Goal: Task Accomplishment & Management: Manage account settings

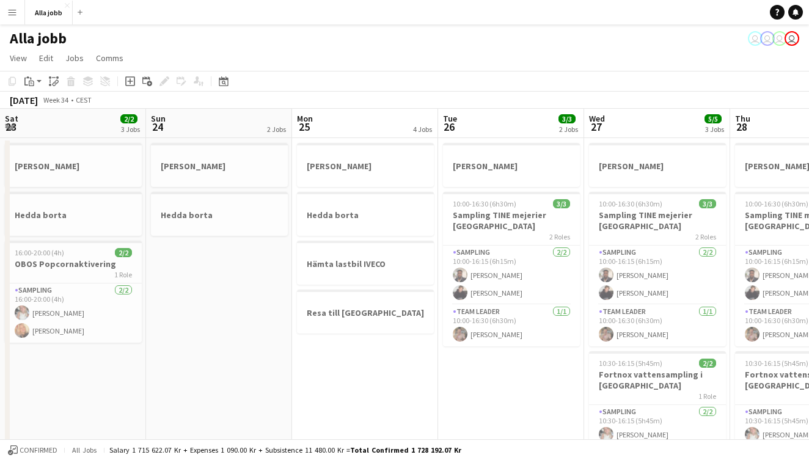
scroll to position [0, 255]
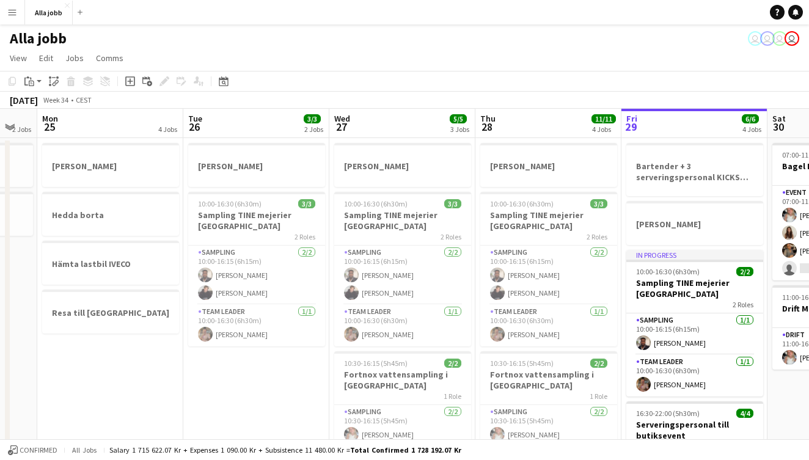
click at [18, 15] on button "Menu" at bounding box center [12, 12] width 24 height 24
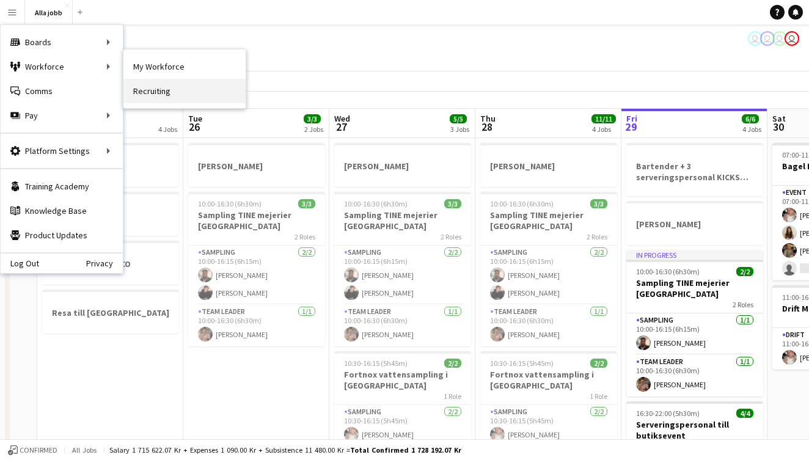
click at [147, 89] on link "Recruiting" at bounding box center [184, 91] width 122 height 24
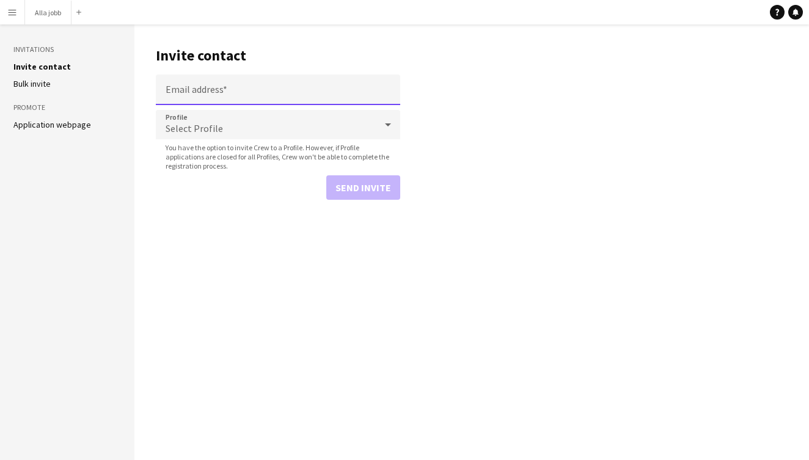
click at [229, 98] on input "Email address" at bounding box center [278, 90] width 244 height 31
type input "**********"
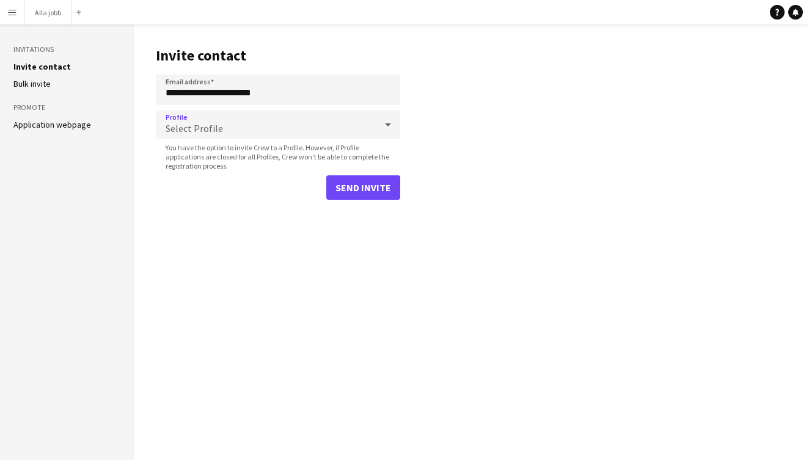
click at [261, 134] on div "Select Profile" at bounding box center [266, 124] width 220 height 29
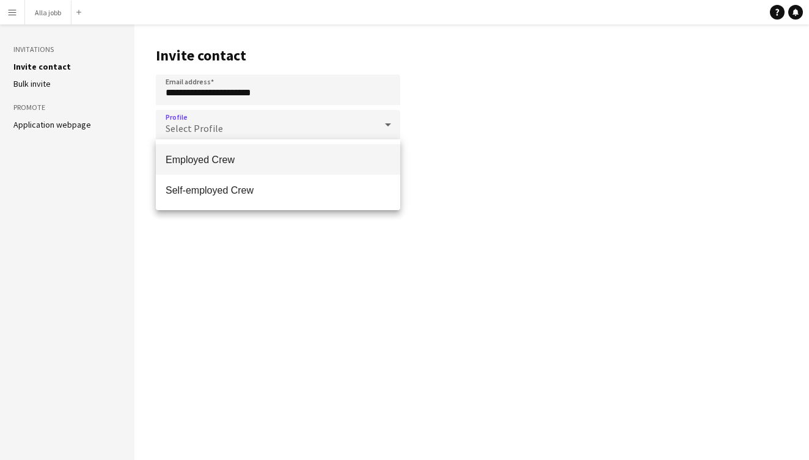
click at [243, 160] on span "Employed Crew" at bounding box center [278, 160] width 225 height 12
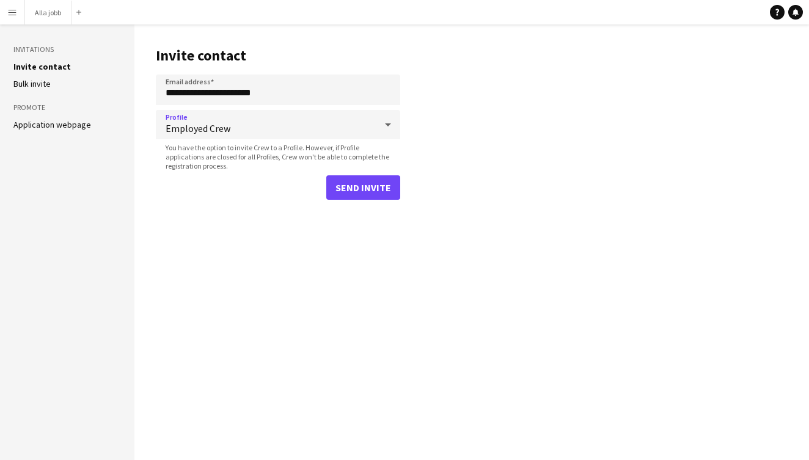
click at [373, 192] on button "Send invite" at bounding box center [363, 187] width 74 height 24
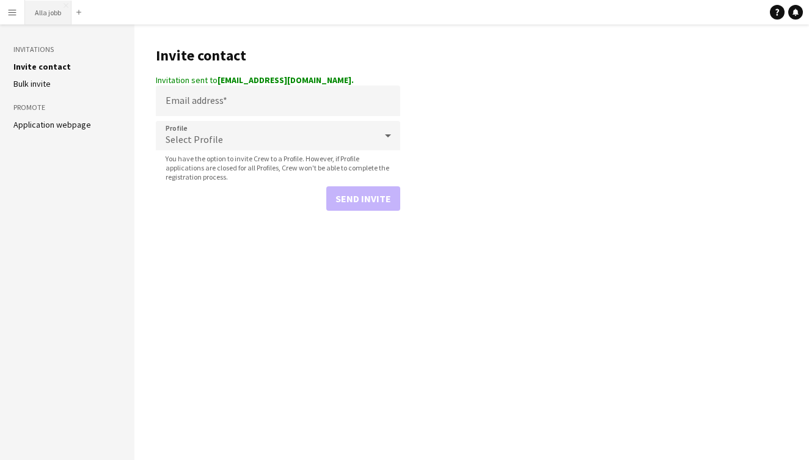
click at [54, 11] on button "Alla jobb Close" at bounding box center [48, 13] width 46 height 24
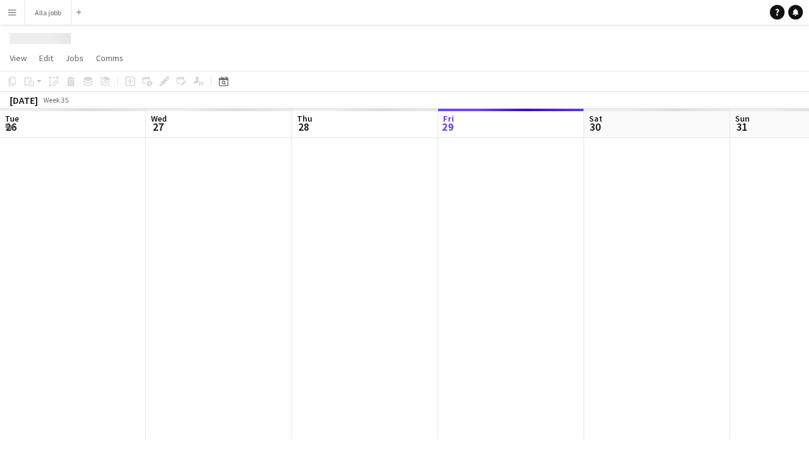
scroll to position [0, 292]
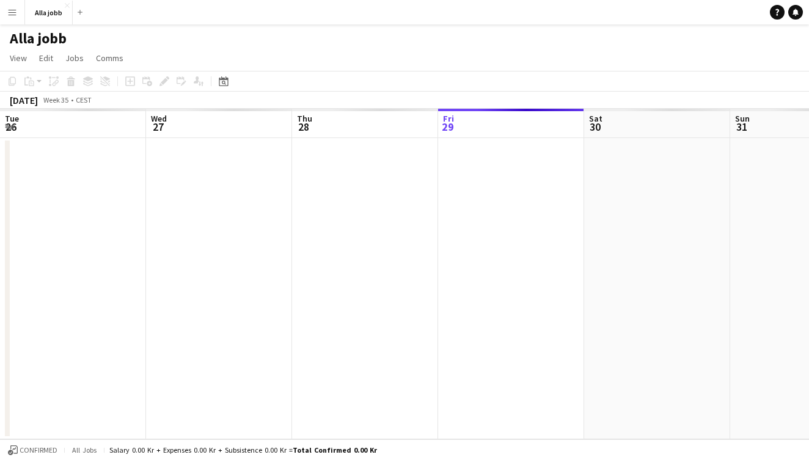
scroll to position [0, 292]
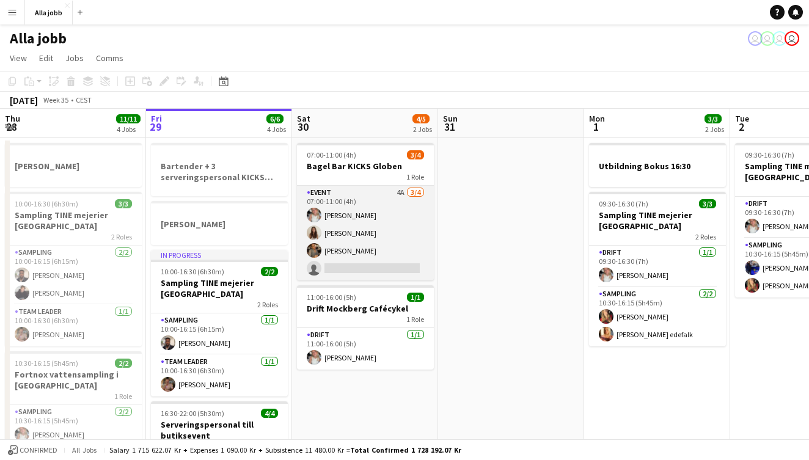
click at [371, 217] on app-card-role "Event 4A [DATE] 07:00-11:00 (4h) [PERSON_NAME] Maja [PERSON_NAME] Nwaugo single…" at bounding box center [365, 233] width 137 height 95
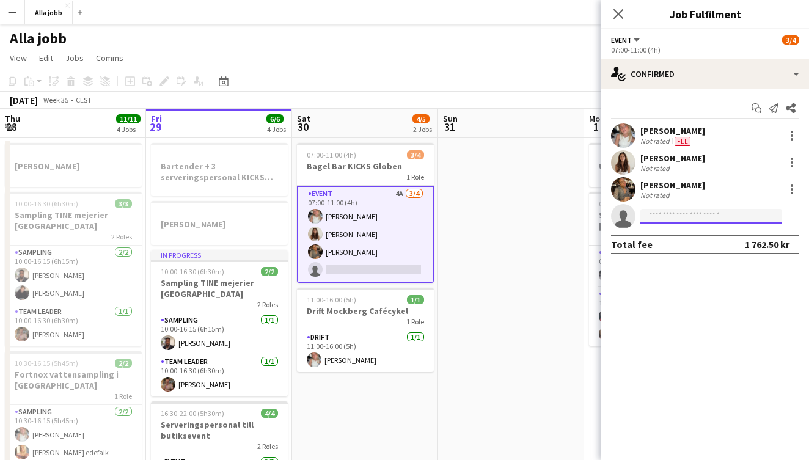
click at [661, 221] on input at bounding box center [711, 216] width 142 height 15
type input "*"
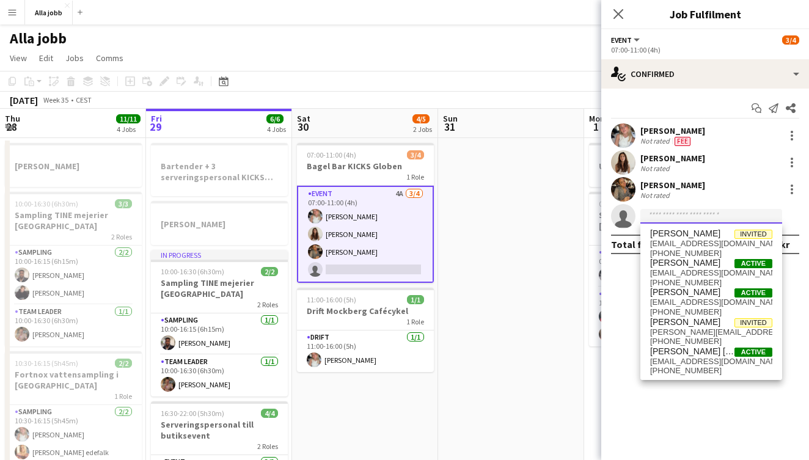
type input "*"
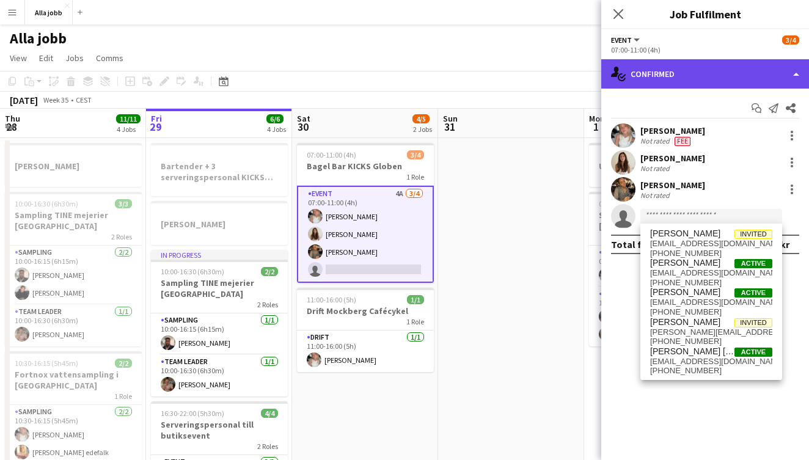
click at [658, 62] on div "single-neutral-actions-check-2 Confirmed" at bounding box center [705, 73] width 208 height 29
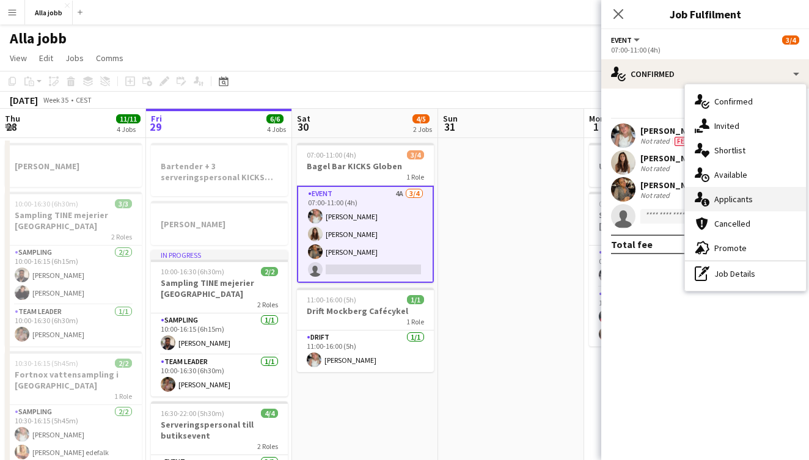
click at [727, 205] on div "single-neutral-actions-information Applicants" at bounding box center [745, 199] width 121 height 24
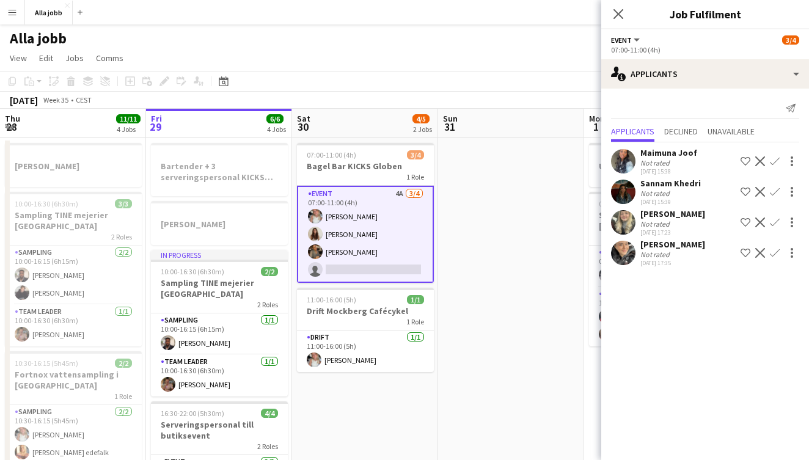
click at [495, 261] on app-date-cell at bounding box center [511, 407] width 146 height 538
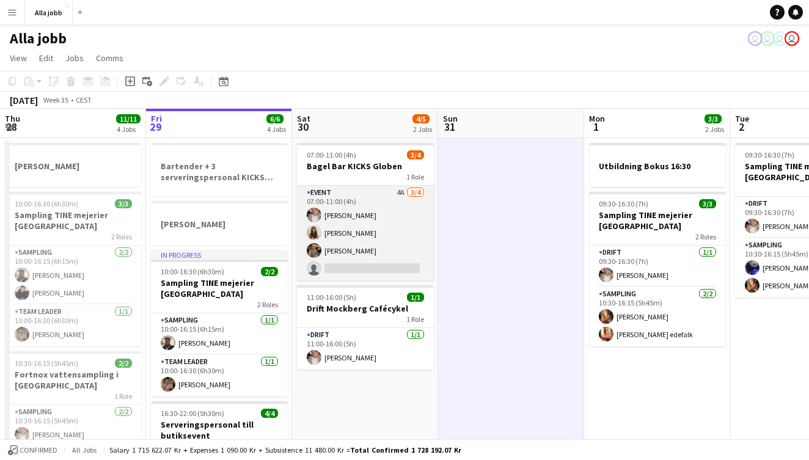
click at [377, 235] on app-card-role "Event 4A [DATE] 07:00-11:00 (4h) [PERSON_NAME] Maja [PERSON_NAME] Nwaugo single…" at bounding box center [365, 233] width 137 height 95
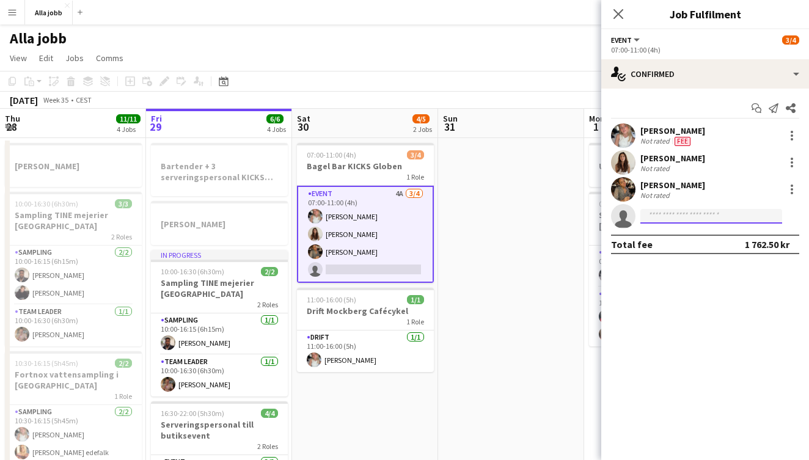
click at [650, 219] on input at bounding box center [711, 216] width 142 height 15
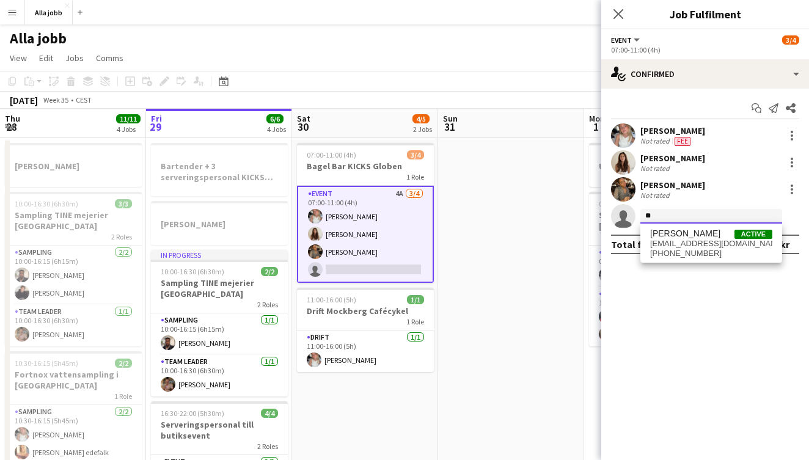
type input "*"
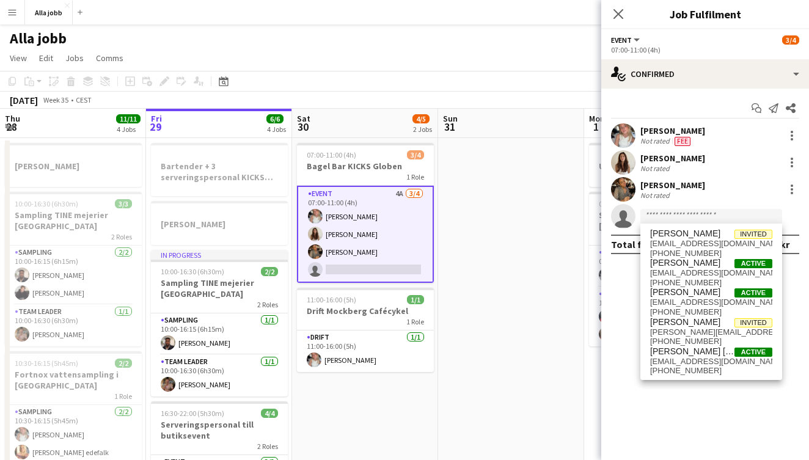
click at [540, 230] on app-date-cell at bounding box center [511, 407] width 146 height 538
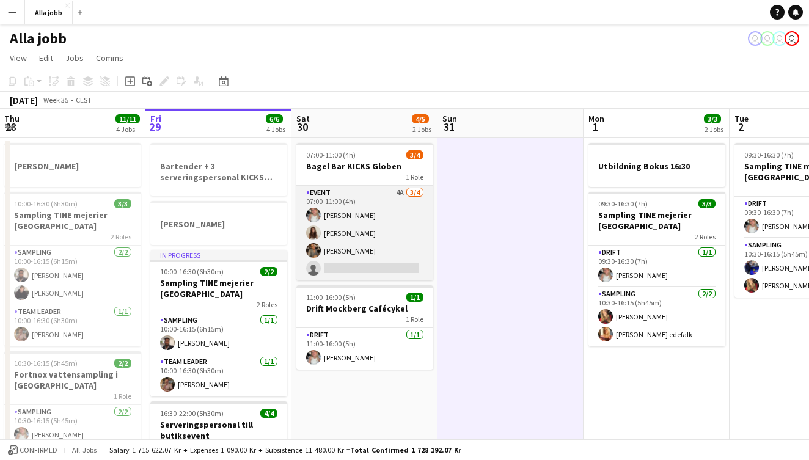
click at [414, 239] on app-card-role "Event 4A [DATE] 07:00-11:00 (4h) [PERSON_NAME] Maja [PERSON_NAME] Nwaugo single…" at bounding box center [364, 233] width 137 height 95
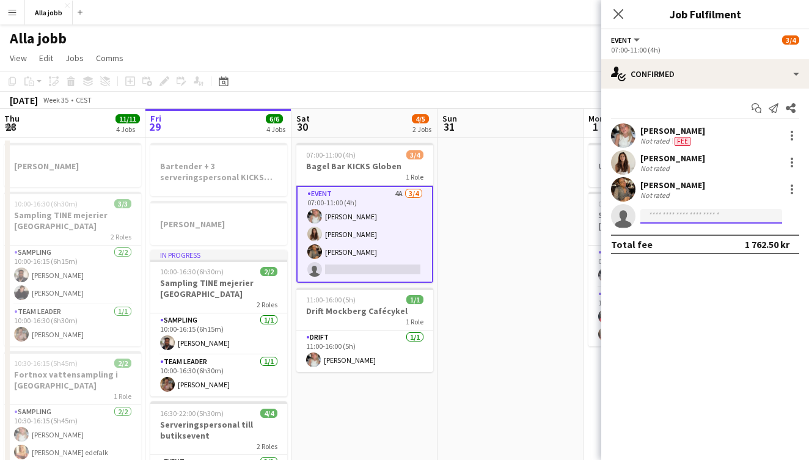
click at [710, 211] on input at bounding box center [711, 216] width 142 height 15
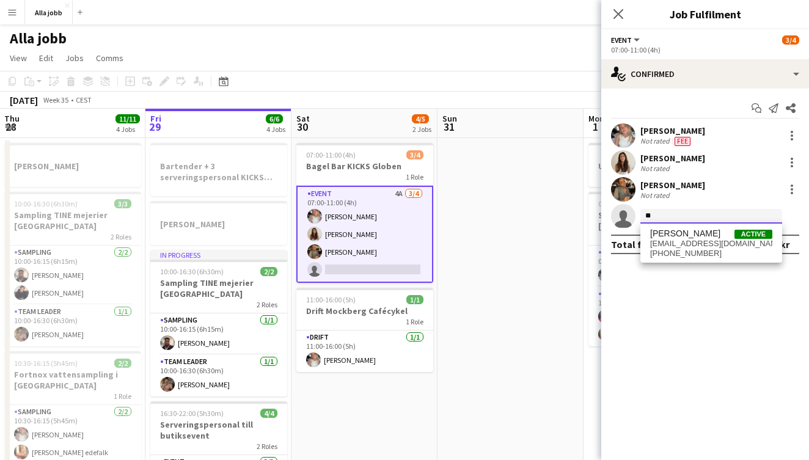
type input "*"
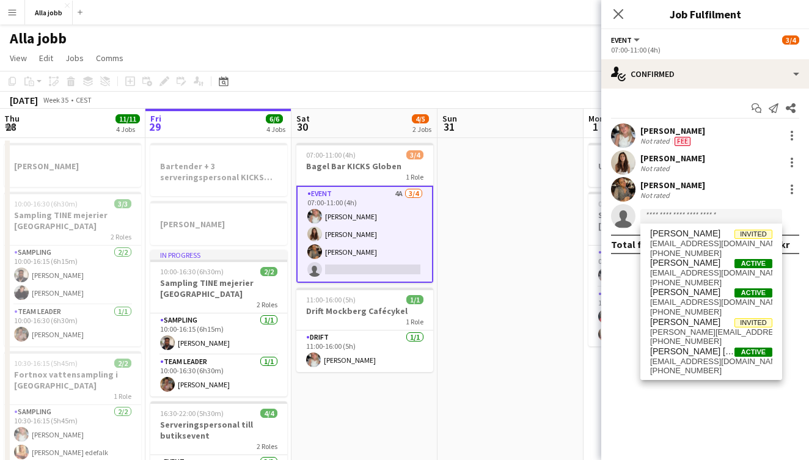
click at [539, 180] on app-date-cell at bounding box center [510, 407] width 146 height 538
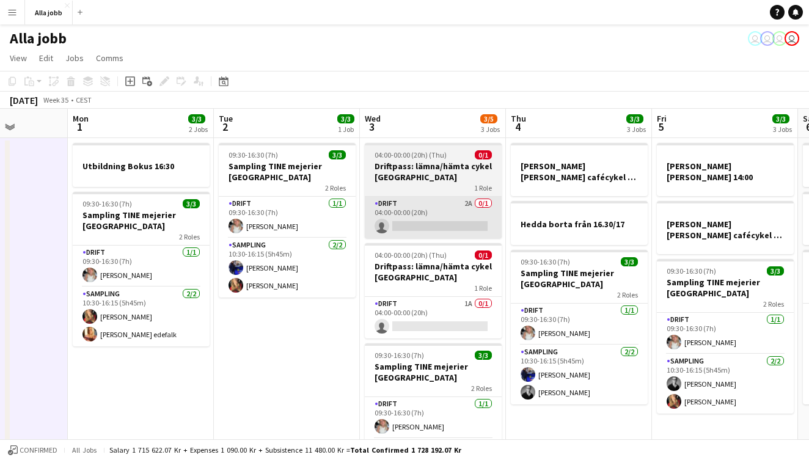
scroll to position [0, 372]
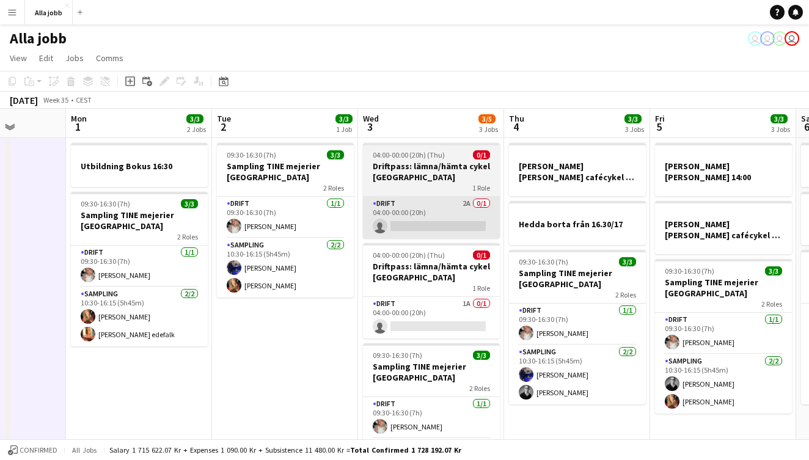
click at [443, 231] on app-card-role "Drift 2A 0/1 04:00-00:00 (20h) single-neutral-actions" at bounding box center [431, 218] width 137 height 42
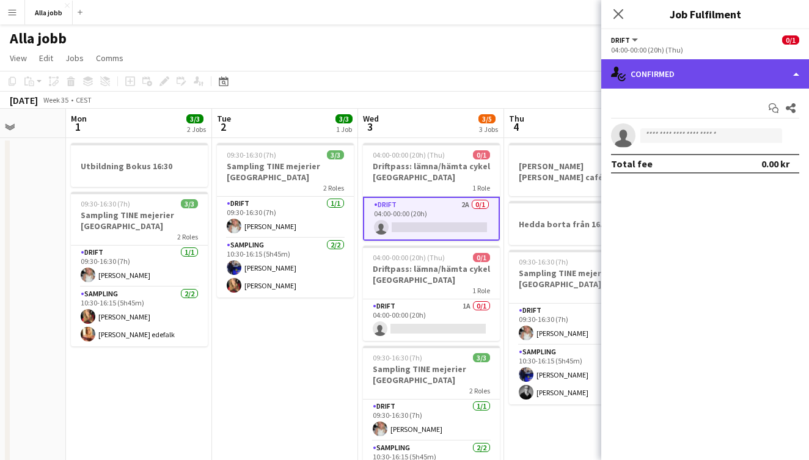
click at [657, 64] on div "single-neutral-actions-check-2 Confirmed" at bounding box center [705, 73] width 208 height 29
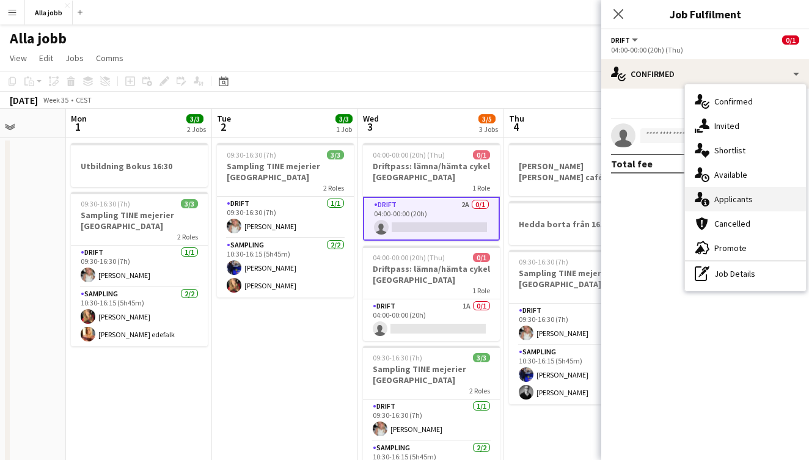
click at [720, 196] on div "single-neutral-actions-information Applicants" at bounding box center [745, 199] width 121 height 24
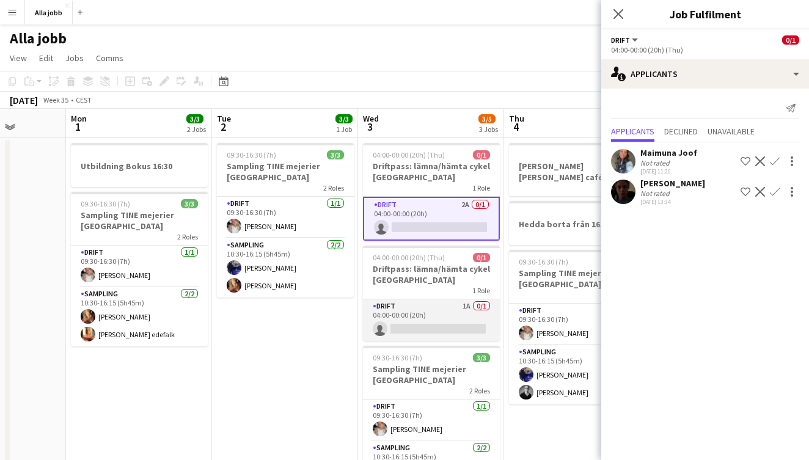
click at [460, 307] on app-card-role "Drift 1A 0/1 04:00-00:00 (20h) single-neutral-actions" at bounding box center [431, 320] width 137 height 42
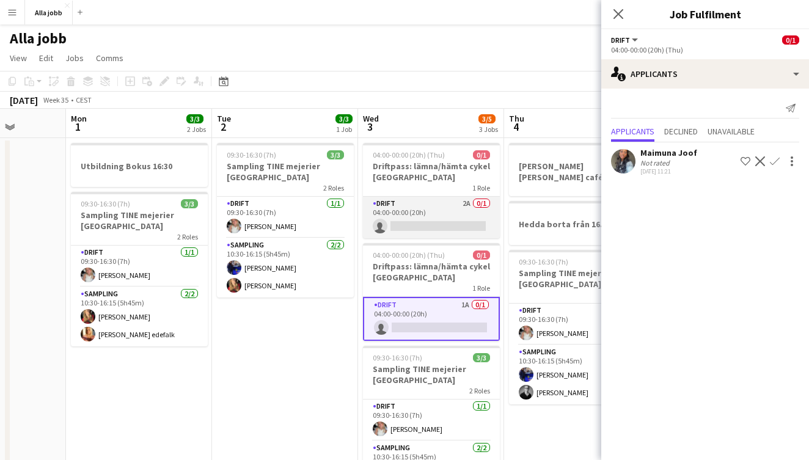
click at [453, 220] on app-card-role "Drift 2A 0/1 04:00-00:00 (20h) single-neutral-actions" at bounding box center [431, 218] width 137 height 42
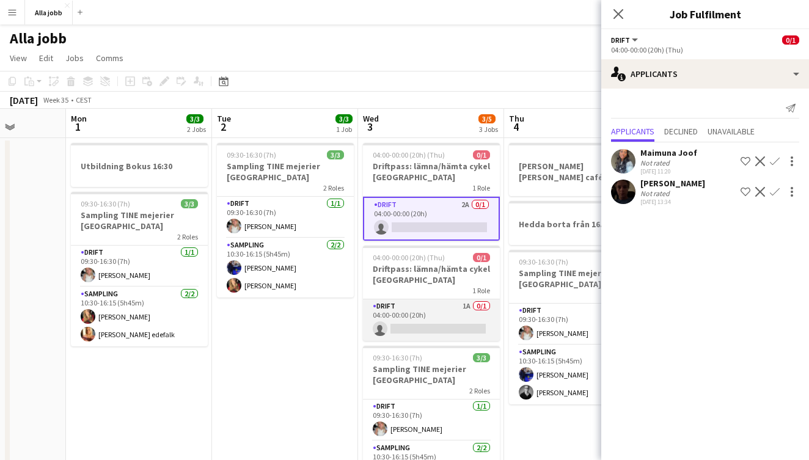
click at [443, 331] on app-card-role "Drift 1A 0/1 04:00-00:00 (20h) single-neutral-actions" at bounding box center [431, 320] width 137 height 42
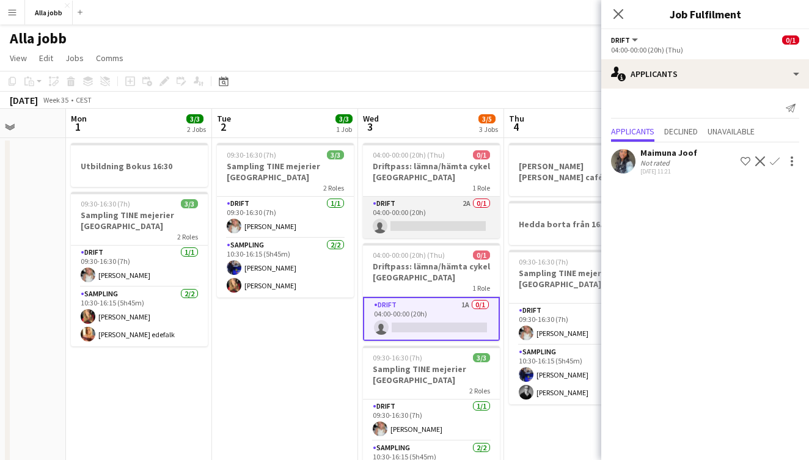
click at [440, 206] on app-card-role "Drift 2A 0/1 04:00-00:00 (20h) single-neutral-actions" at bounding box center [431, 218] width 137 height 42
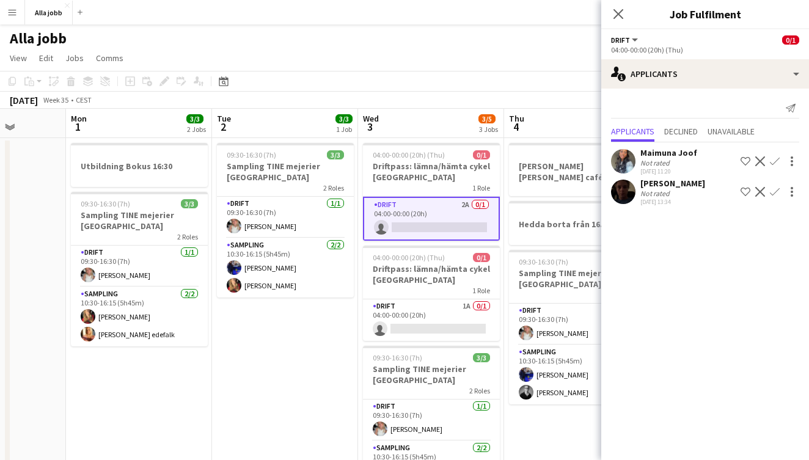
click at [628, 156] on app-user-avatar at bounding box center [623, 161] width 24 height 24
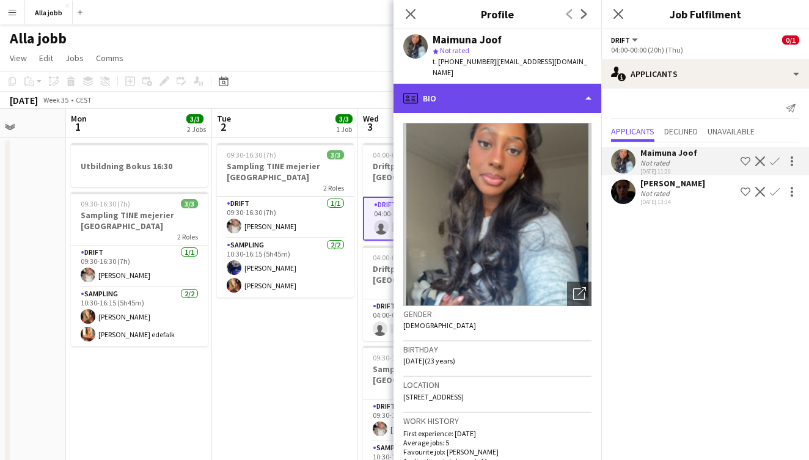
click at [513, 94] on div "profile Bio" at bounding box center [497, 98] width 208 height 29
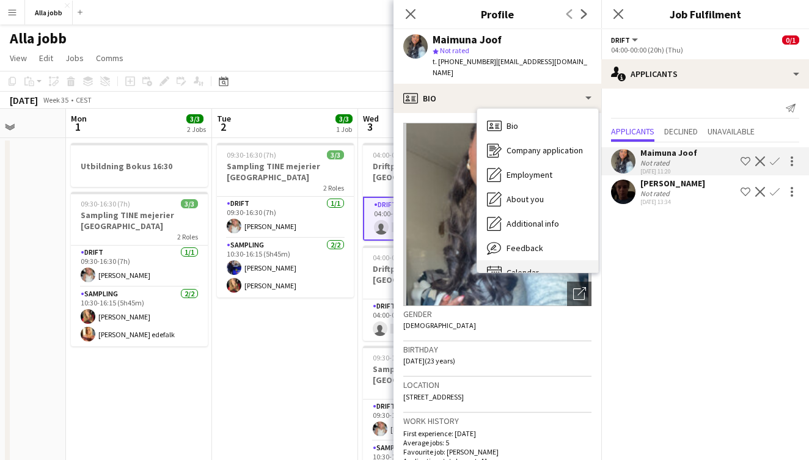
click at [523, 260] on div "Calendar Calendar" at bounding box center [537, 272] width 121 height 24
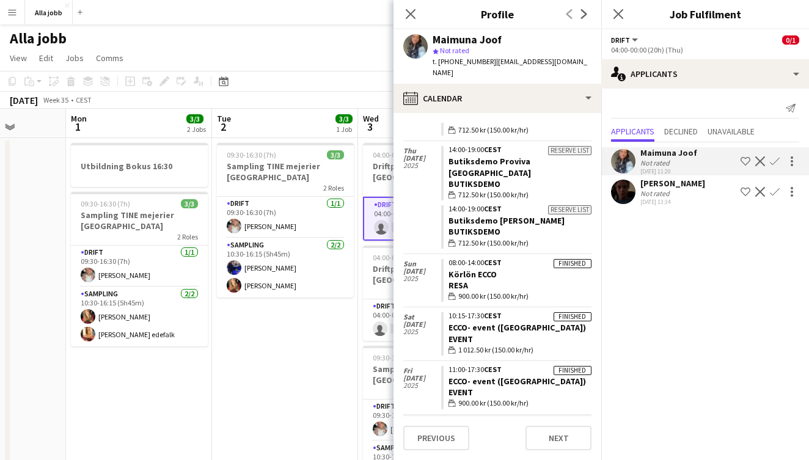
scroll to position [1812, 0]
click at [292, 379] on app-date-cell "09:30-16:30 (7h) 3/3 Sampling TINE mejerier Stockholm 2 Roles Drift [DATE] 09:3…" at bounding box center [285, 407] width 146 height 538
